Goal: Transaction & Acquisition: Purchase product/service

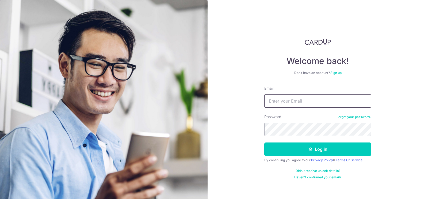
click at [315, 103] on input "Email" at bounding box center [317, 100] width 107 height 13
click at [290, 100] on input "jo" at bounding box center [317, 100] width 107 height 13
type input "[PERSON_NAME][EMAIL_ADDRESS][PERSON_NAME][DOMAIN_NAME]"
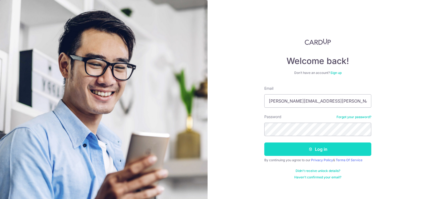
click at [333, 149] on button "Log in" at bounding box center [317, 148] width 107 height 13
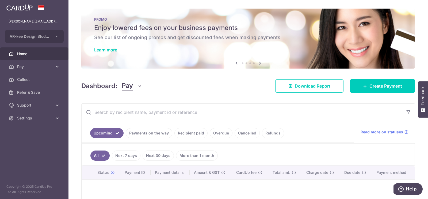
scroll to position [55, 0]
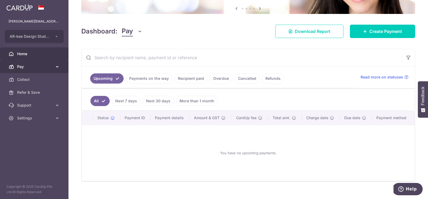
click at [30, 65] on span "Pay" at bounding box center [34, 66] width 35 height 5
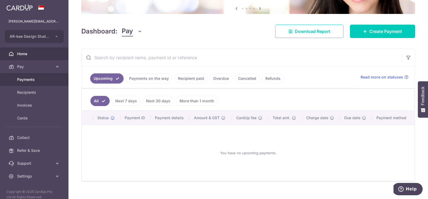
click at [29, 83] on link "Payments" at bounding box center [34, 79] width 68 height 13
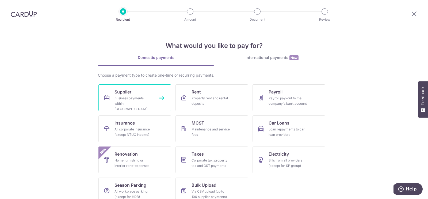
click at [133, 94] on link "Supplier Business payments within Singapore" at bounding box center [134, 97] width 73 height 27
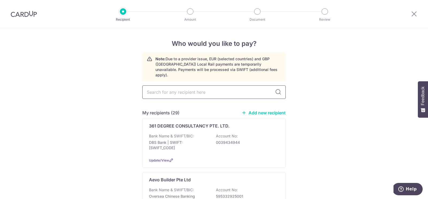
click at [166, 87] on input "text" at bounding box center [213, 91] width 143 height 13
type input "seng"
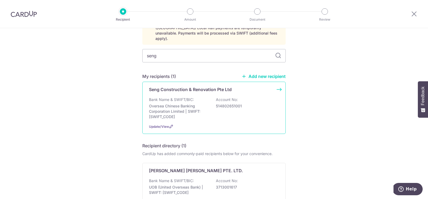
click at [178, 103] on p "Oversea Chinese Banking Corporation Limited | SWIFT: OCBCSGSGXXX" at bounding box center [179, 111] width 60 height 16
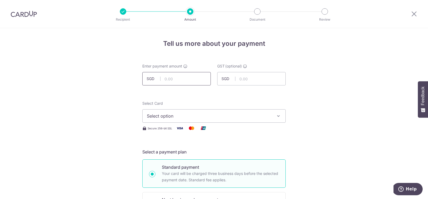
click at [173, 75] on input "text" at bounding box center [176, 78] width 68 height 13
type input "980.00"
click at [183, 120] on button "Select option" at bounding box center [213, 115] width 143 height 13
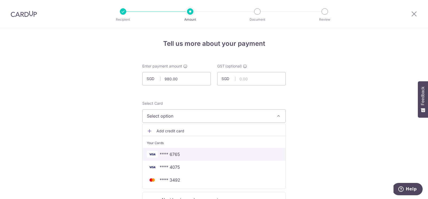
click at [166, 154] on span "**** 6765" at bounding box center [170, 154] width 20 height 6
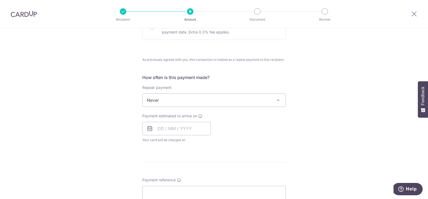
scroll to position [181, 0]
click at [172, 125] on input "text" at bounding box center [176, 127] width 68 height 13
click at [207, 164] on link "5" at bounding box center [206, 166] width 9 height 9
type input "05/09/2025"
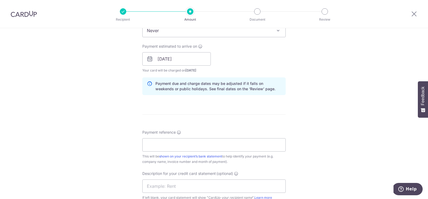
scroll to position [266, 0]
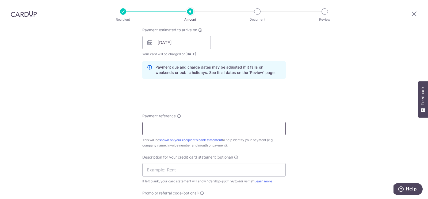
click at [179, 127] on input "Payment reference" at bounding box center [213, 128] width 143 height 13
paste input "ENZX1626 INV 2304S"
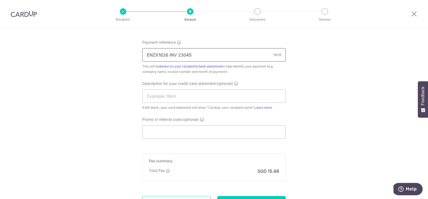
scroll to position [341, 0]
type input "ENZX1626 INV 2304S"
click at [171, 96] on input "text" at bounding box center [213, 94] width 143 height 13
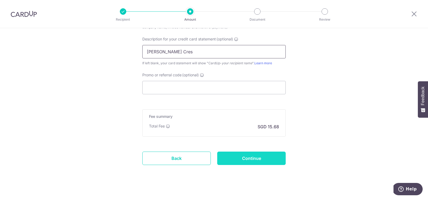
type input "Seng Stone Cres"
click at [243, 157] on input "Continue" at bounding box center [251, 157] width 68 height 13
type input "Create Schedule"
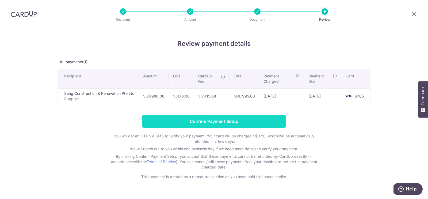
click at [211, 123] on input "Confirm Payment Setup" at bounding box center [213, 120] width 143 height 13
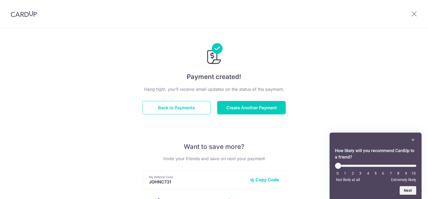
scroll to position [14, 0]
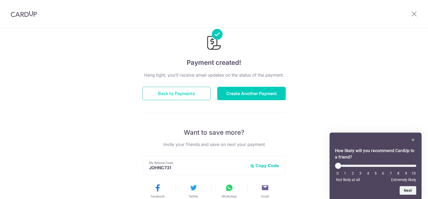
click at [179, 97] on button "Back to Payments" at bounding box center [176, 93] width 68 height 13
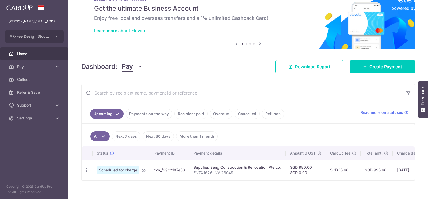
scroll to position [24, 0]
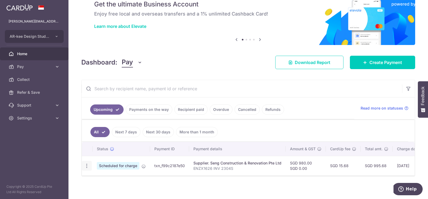
click at [87, 164] on icon "button" at bounding box center [87, 166] width 6 height 6
click at [110, 179] on span "Update payment" at bounding box center [115, 180] width 36 height 6
radio input "true"
type input "980.00"
type input "0.00"
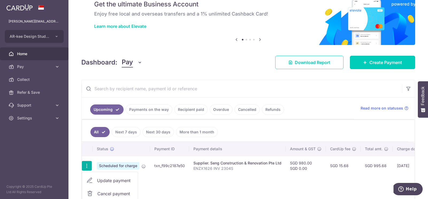
type input "05/09/2025"
type input "ENZX1626 INV 2304S"
type input "Seng Stone Cres"
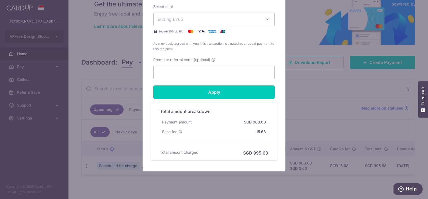
scroll to position [294, 0]
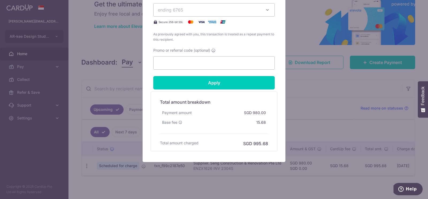
click at [85, 166] on div "Edit payment By clicking apply, you will make changes to all payments to Seng C…" at bounding box center [214, 99] width 428 height 199
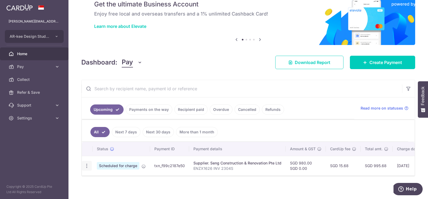
click at [87, 166] on icon "button" at bounding box center [87, 166] width 6 height 6
click at [99, 190] on span "Cancel payment" at bounding box center [115, 193] width 36 height 6
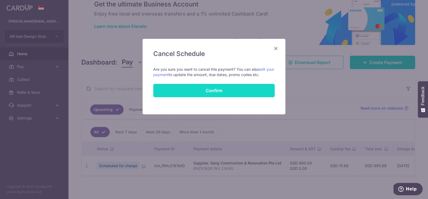
click at [241, 88] on button "Confirm" at bounding box center [213, 90] width 121 height 13
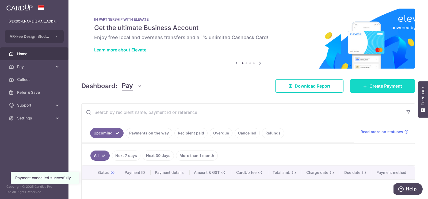
click at [373, 87] on span "Create Payment" at bounding box center [385, 86] width 33 height 6
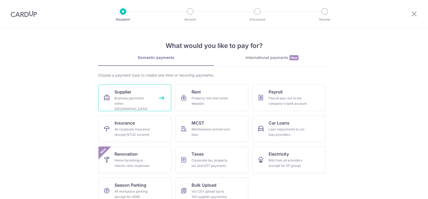
click at [130, 98] on div "Business payments within Singapore" at bounding box center [133, 103] width 39 height 16
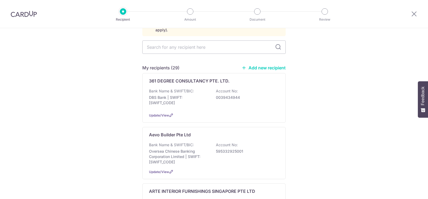
scroll to position [46, 0]
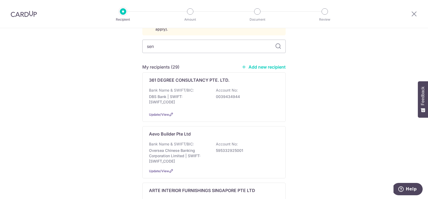
type input "seng"
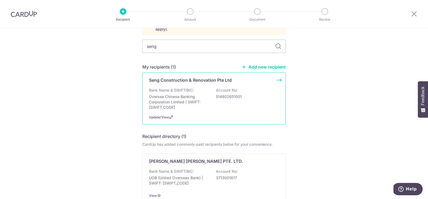
click at [187, 87] on p "Bank Name & SWIFT/BIC:" at bounding box center [171, 89] width 45 height 5
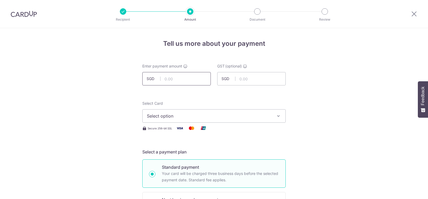
click at [180, 78] on input "text" at bounding box center [176, 78] width 68 height 13
type input "980.00"
click at [176, 117] on span "Select option" at bounding box center [209, 116] width 125 height 6
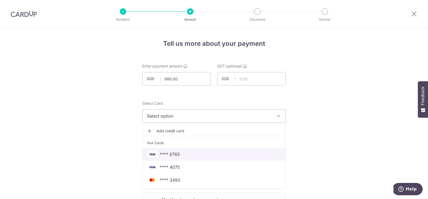
click at [171, 153] on span "**** 6765" at bounding box center [170, 154] width 20 height 6
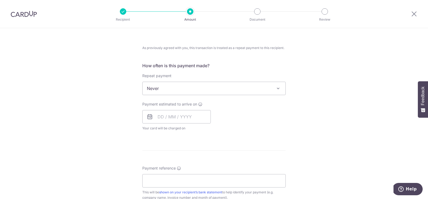
scroll to position [194, 0]
click at [171, 112] on input "text" at bounding box center [176, 114] width 68 height 13
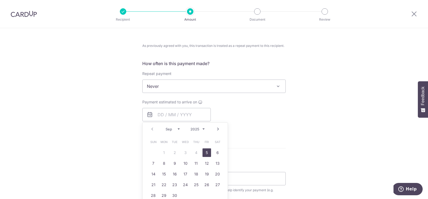
click at [208, 150] on link "5" at bounding box center [206, 152] width 9 height 9
type input "[DATE]"
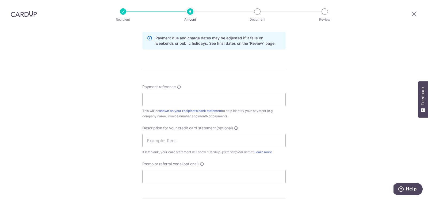
scroll to position [312, 0]
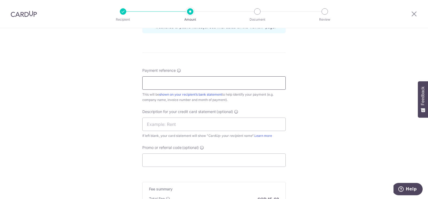
click at [155, 81] on input "Payment reference" at bounding box center [213, 82] width 143 height 13
paste input "ENZX1626 INV 2304S"
type input "ENZX1626 INV 2304S"
click at [163, 125] on input "text" at bounding box center [213, 123] width 143 height 13
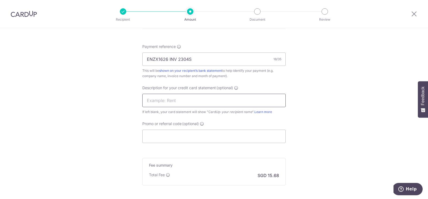
scroll to position [343, 0]
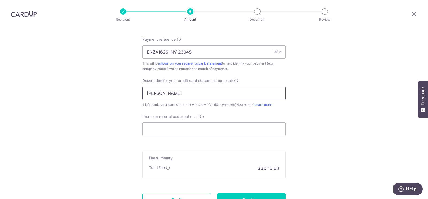
type input "Seng Stone Cres"
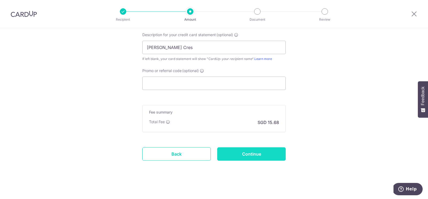
click at [236, 152] on input "Continue" at bounding box center [251, 153] width 68 height 13
type input "Create Schedule"
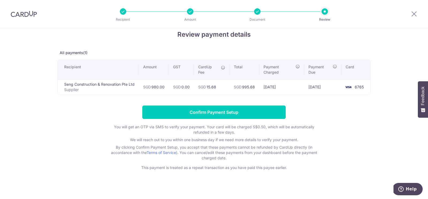
scroll to position [11, 0]
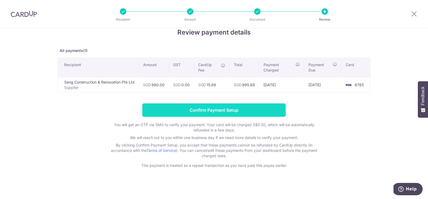
click at [210, 110] on input "Confirm Payment Setup" at bounding box center [213, 109] width 143 height 13
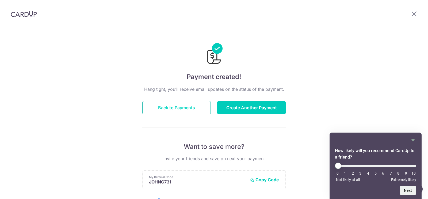
click at [182, 106] on button "Back to Payments" at bounding box center [176, 107] width 68 height 13
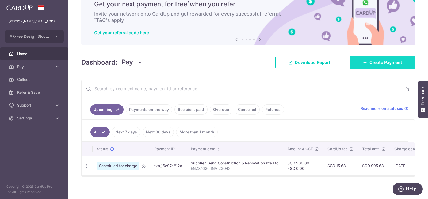
click at [381, 63] on span "Create Payment" at bounding box center [385, 62] width 33 height 6
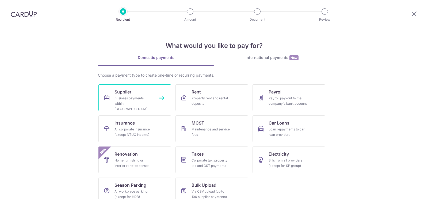
click at [127, 97] on div "Business payments within Singapore" at bounding box center [133, 103] width 39 height 16
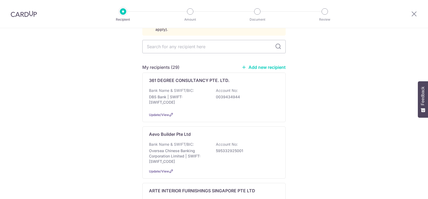
scroll to position [46, 0]
type input "q"
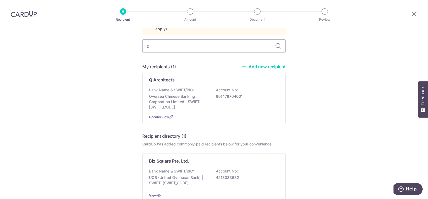
scroll to position [0, 0]
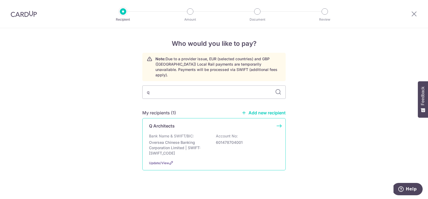
click at [170, 133] on p "Bank Name & SWIFT/BIC:" at bounding box center [171, 135] width 45 height 5
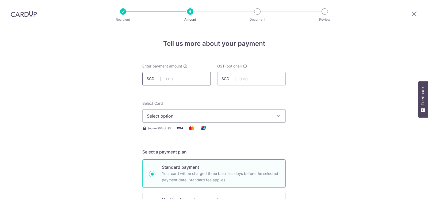
click at [172, 76] on input "text" at bounding box center [176, 78] width 68 height 13
type input "1,800.00"
click at [171, 116] on span "Select option" at bounding box center [209, 116] width 125 height 6
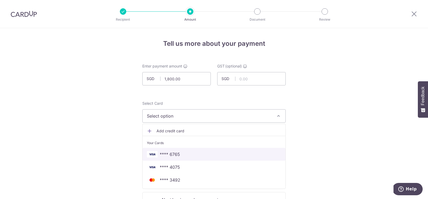
click at [169, 155] on span "**** 6765" at bounding box center [170, 154] width 20 height 6
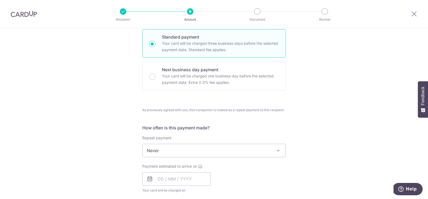
scroll to position [170, 0]
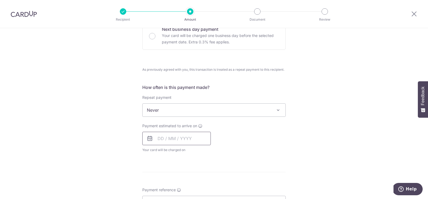
click at [161, 141] on input "text" at bounding box center [176, 138] width 68 height 13
click at [209, 174] on link "5" at bounding box center [206, 176] width 9 height 9
type input "05/09/2025"
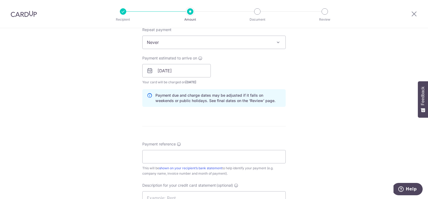
scroll to position [307, 0]
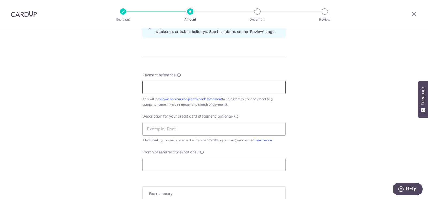
click at [157, 86] on input "Payment reference" at bounding box center [213, 87] width 143 height 13
paste input "QA/S14004/2025/018"
type input "QA/S14004/2025/018"
click at [165, 128] on input "text" at bounding box center [213, 128] width 143 height 13
type input "QP Crest"
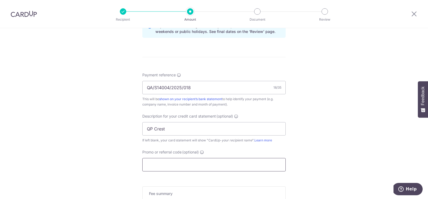
click at [187, 163] on input "Promo or referral code (optional)" at bounding box center [213, 164] width 143 height 13
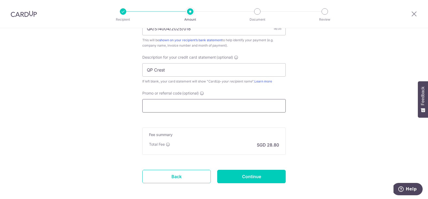
scroll to position [376, 0]
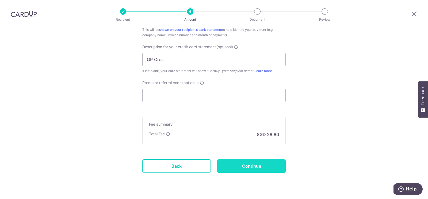
click at [240, 162] on input "Continue" at bounding box center [251, 165] width 68 height 13
type input "Create Schedule"
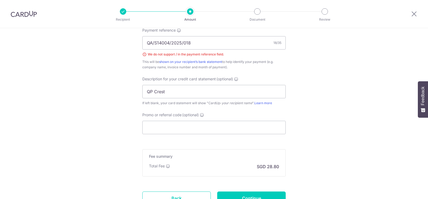
scroll to position [308, 0]
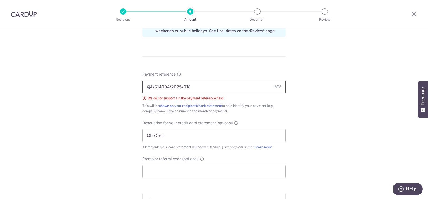
click at [183, 85] on input "QA/S14004/2025/018" at bounding box center [213, 86] width 143 height 13
click at [171, 85] on input "QA/S14004/2025 018" at bounding box center [213, 86] width 143 height 13
click at [156, 86] on input "QA/S14004 2025 018" at bounding box center [213, 86] width 143 height 13
type input "QA S14004 2025 018"
click at [308, 123] on div "Tell us more about your payment Enter payment amount SGD 1,800.00 1800.00 GST (…" at bounding box center [214, 4] width 428 height 568
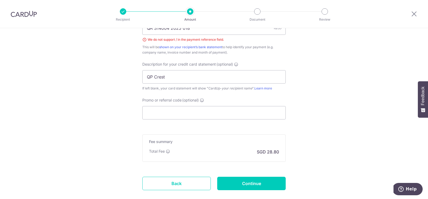
scroll to position [396, 0]
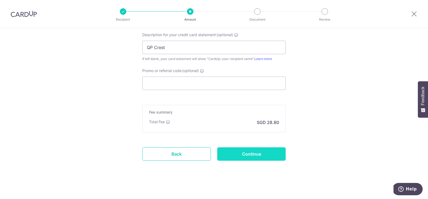
click at [258, 158] on input "Continue" at bounding box center [251, 153] width 68 height 13
type input "Create Schedule"
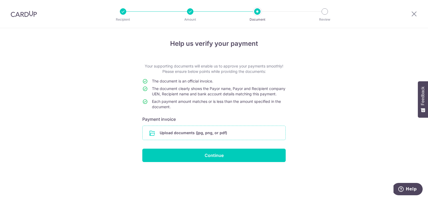
click at [187, 138] on input "file" at bounding box center [214, 133] width 143 height 14
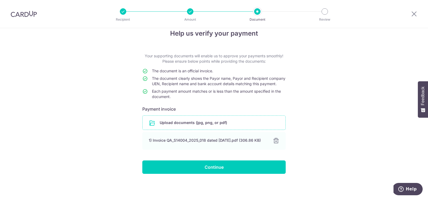
scroll to position [17, 0]
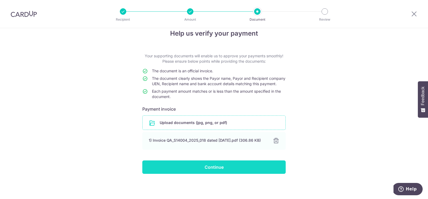
click at [204, 166] on input "Continue" at bounding box center [213, 166] width 143 height 13
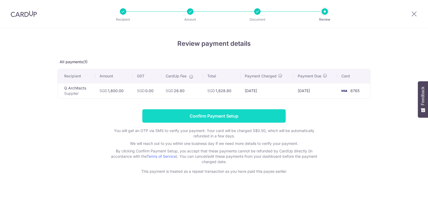
click at [214, 118] on input "Confirm Payment Setup" at bounding box center [213, 115] width 143 height 13
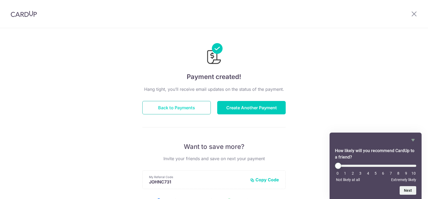
click at [190, 108] on button "Back to Payments" at bounding box center [176, 107] width 68 height 13
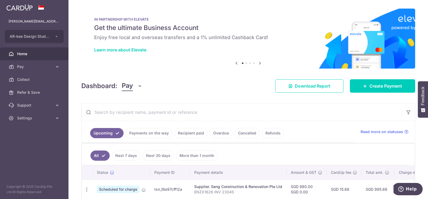
scroll to position [43, 0]
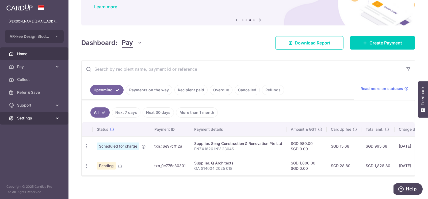
click at [55, 120] on icon at bounding box center [57, 117] width 5 height 5
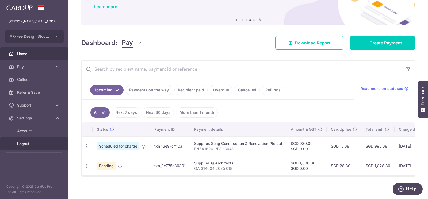
click at [33, 142] on span "Logout" at bounding box center [34, 143] width 35 height 5
